Goal: Task Accomplishment & Management: Manage account settings

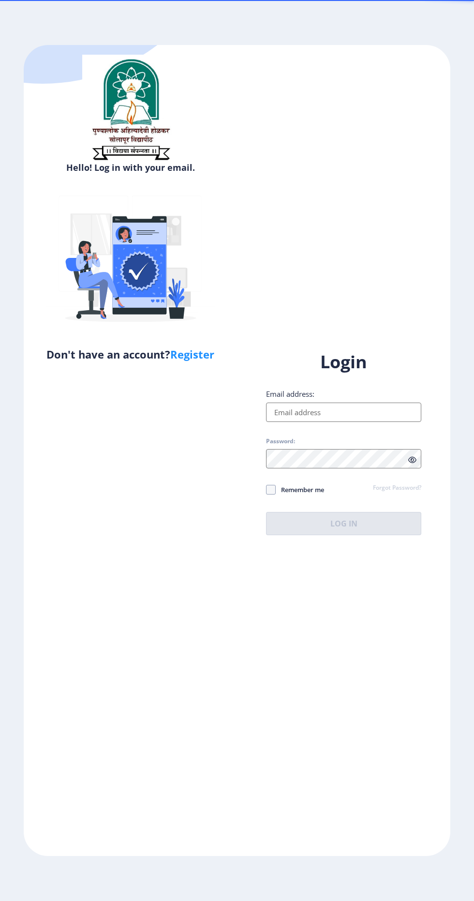
click at [339, 422] on input "Email address:" at bounding box center [343, 412] width 155 height 19
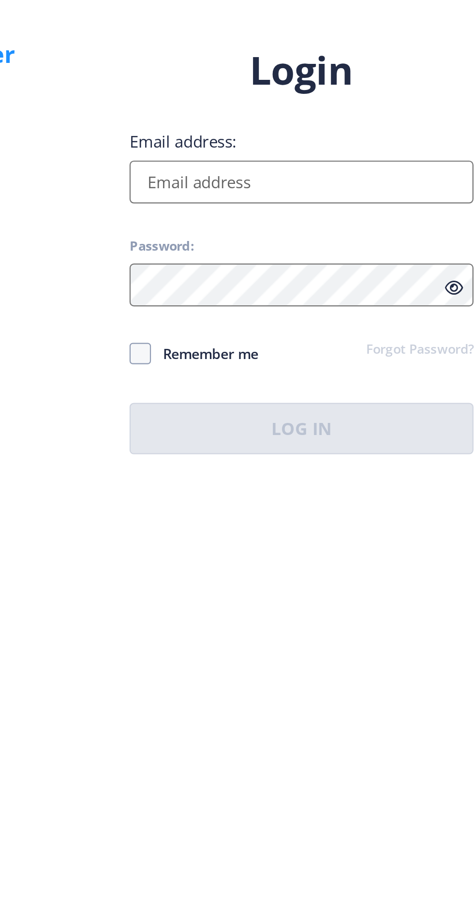
type input "[EMAIL_ADDRESS][DOMAIN_NAME]"
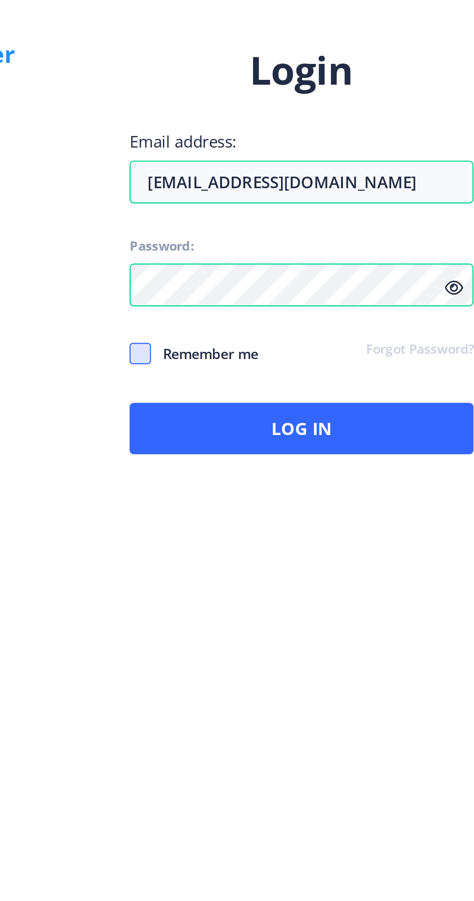
click at [275, 495] on span at bounding box center [271, 490] width 10 height 10
click at [267, 490] on input "Remember me" at bounding box center [266, 489] width 0 height 0
checkbox input "true"
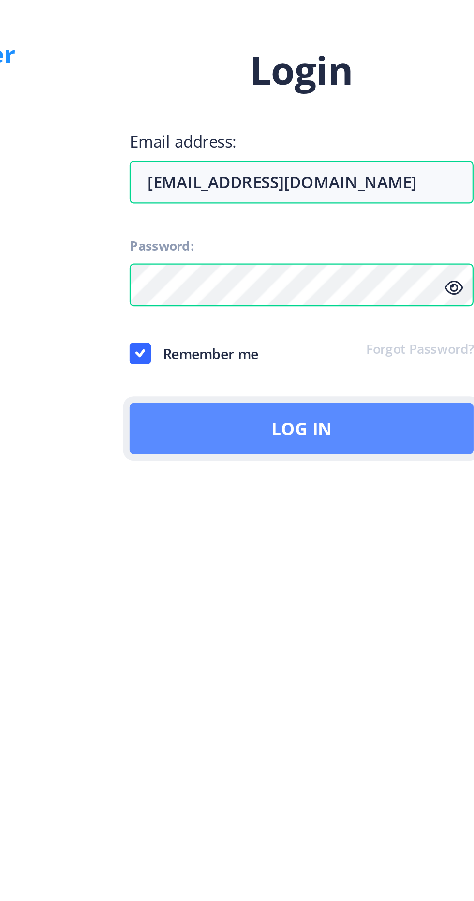
click at [322, 535] on button "Log In" at bounding box center [343, 523] width 155 height 23
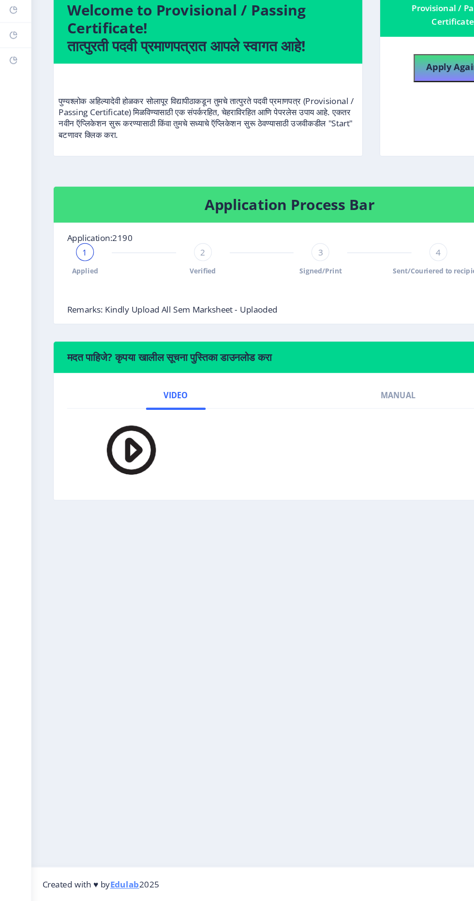
click at [178, 333] on div "2" at bounding box center [175, 339] width 15 height 15
click at [175, 337] on span "2" at bounding box center [175, 340] width 4 height 10
click at [277, 339] on span "3" at bounding box center [277, 340] width 4 height 10
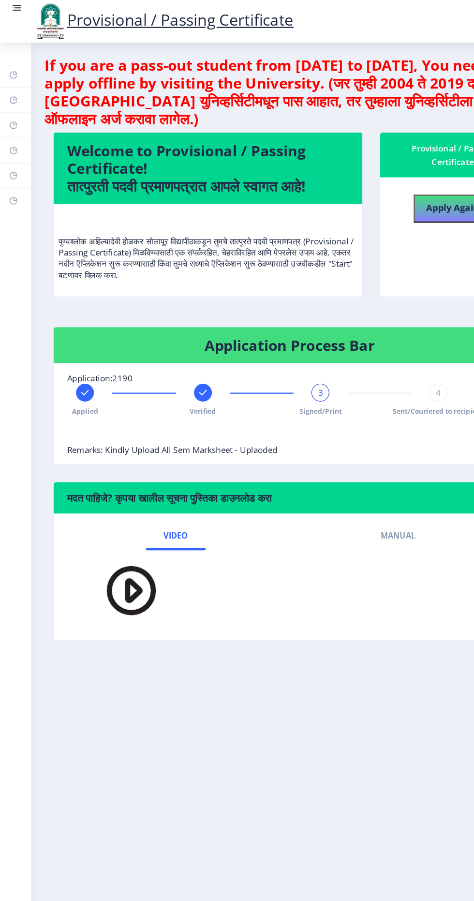
click at [12, 4] on rect at bounding box center [15, 7] width 10 height 10
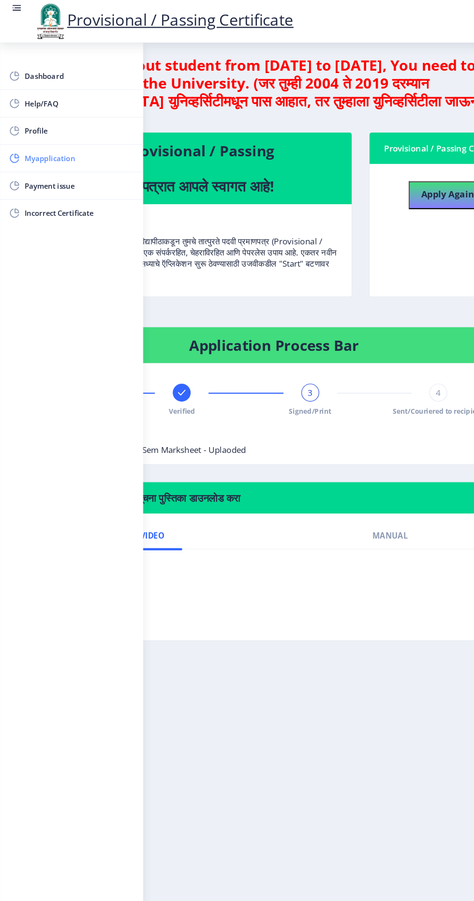
click at [53, 136] on span "Myapplication" at bounding box center [68, 137] width 95 height 12
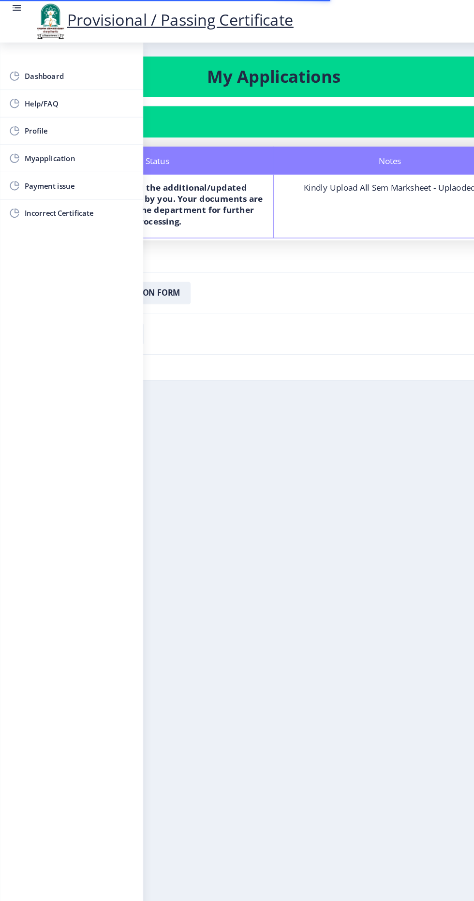
click at [270, 409] on nb-layout-column "My Applications Application 2190 Status Notes Status We have received the addit…" at bounding box center [237, 454] width 474 height 835
click at [70, 183] on span "Incorrect Certificate" at bounding box center [68, 185] width 95 height 12
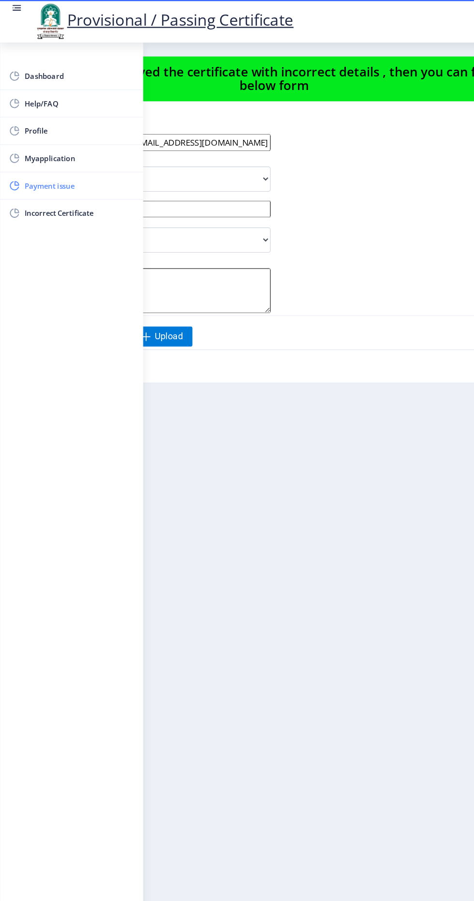
click at [57, 152] on link "Payment issue" at bounding box center [62, 160] width 124 height 23
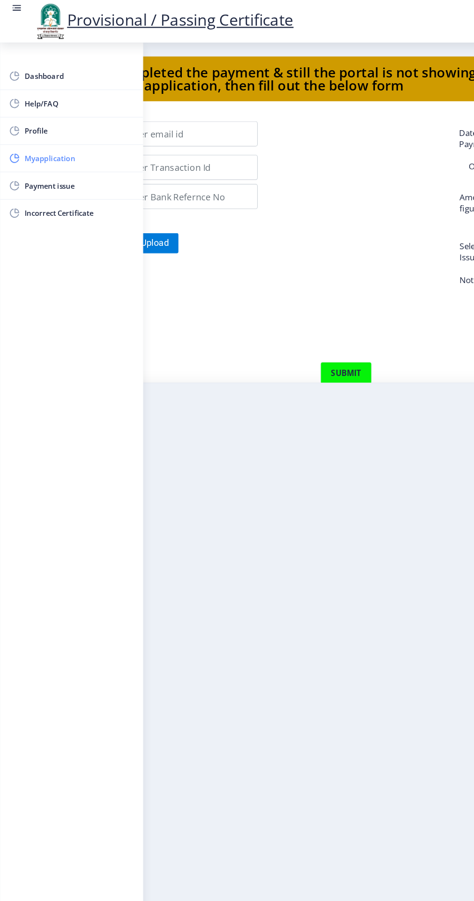
click at [43, 127] on link "Myapplication" at bounding box center [62, 136] width 124 height 23
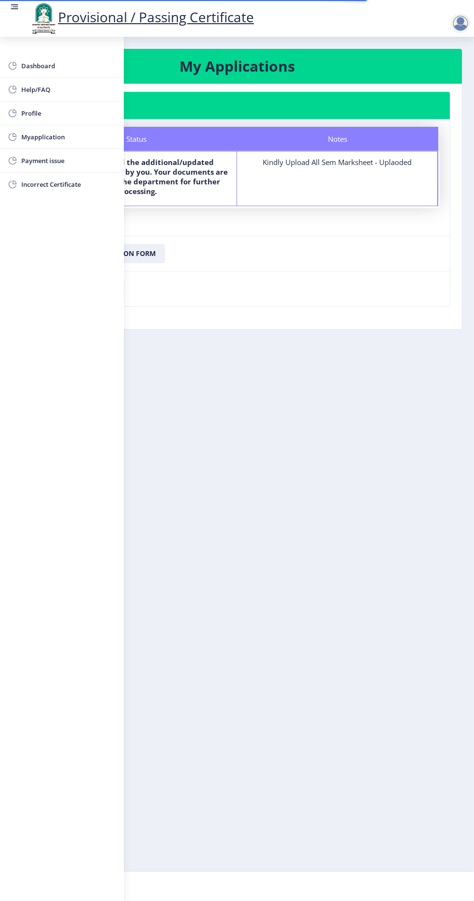
click at [14, 7] on rect at bounding box center [16, 6] width 6 height 1
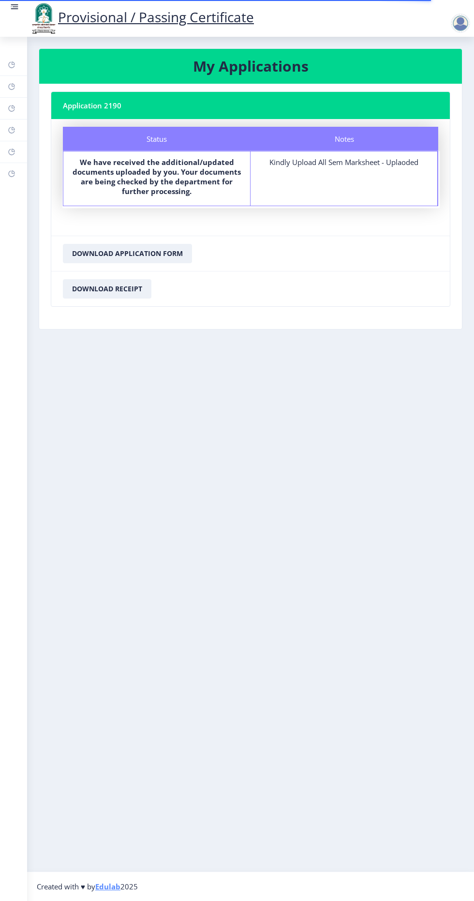
click at [453, 15] on div at bounding box center [462, 23] width 23 height 19
click at [448, 76] on span "Log out" at bounding box center [436, 76] width 62 height 12
